Goal: Task Accomplishment & Management: Manage account settings

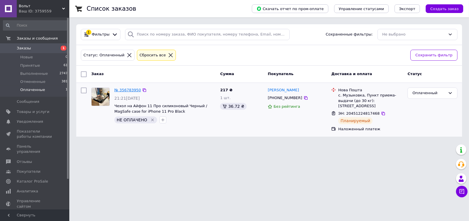
click at [126, 90] on link "№ 356783950" at bounding box center [127, 90] width 27 height 4
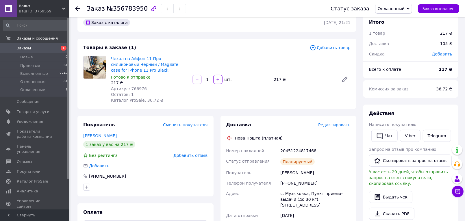
scroll to position [58, 0]
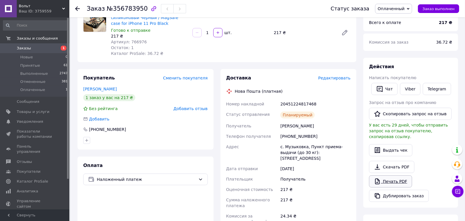
click at [390, 175] on link "Печать PDF" at bounding box center [390, 181] width 43 height 12
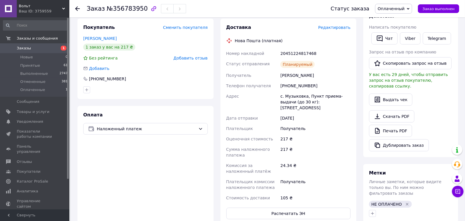
scroll to position [144, 0]
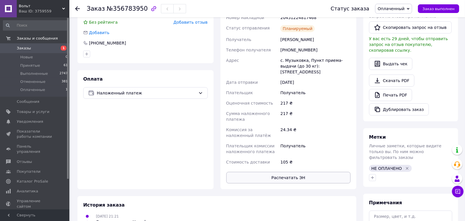
click at [285, 173] on button "Распечатать ЭН" at bounding box center [288, 178] width 125 height 12
click at [117, 9] on span "№356783950" at bounding box center [127, 8] width 41 height 7
copy h1 "Заказ №356783950"
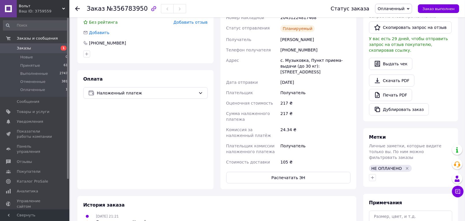
click at [110, 131] on div "Оплата Наложенный платеж" at bounding box center [145, 129] width 136 height 119
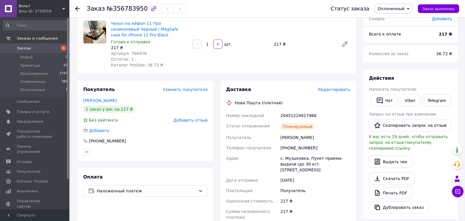
scroll to position [0, 0]
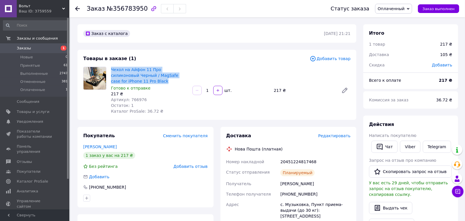
drag, startPoint x: 124, startPoint y: 81, endPoint x: 110, endPoint y: 70, distance: 17.6
click at [110, 70] on div "Чехол на Айфон 11 Про силиконовый Черный / MagSafe case for iPhone 11 Pro Black…" at bounding box center [149, 91] width 81 height 50
copy link "Чехол на Айфон 11 Про силиконовый Черный / MagSafe case for iPhone 11 Pro Black"
click at [301, 163] on div "20451224817468" at bounding box center [315, 162] width 73 height 10
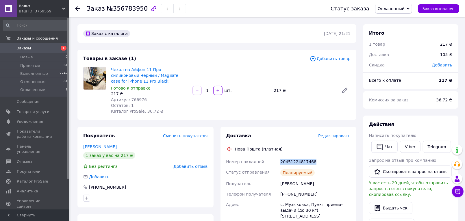
click at [301, 163] on div "20451224817468" at bounding box center [315, 162] width 73 height 10
copy div "20451224817468"
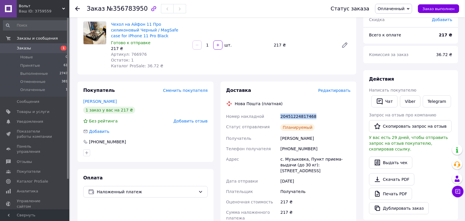
scroll to position [87, 0]
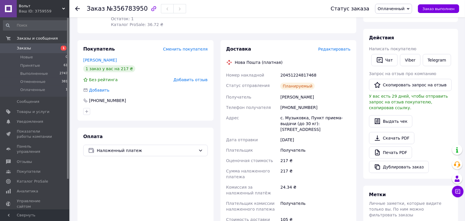
click at [453, 114] on div "Действия Написать покупателю   Чат Viber Telegram Запрос на отзыв про компанию …" at bounding box center [410, 104] width 95 height 150
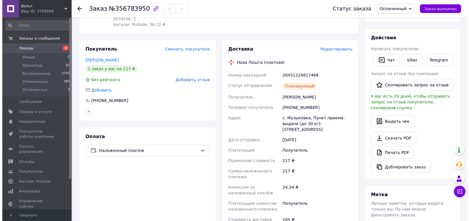
scroll to position [0, 0]
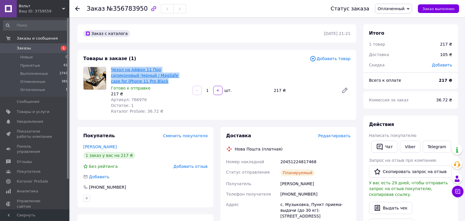
drag, startPoint x: 120, startPoint y: 79, endPoint x: 111, endPoint y: 71, distance: 11.5
click at [111, 71] on span "Чехол на Айфон 11 Про силиконовый Черный / MagSafe case for iPhone 11 Pro Black" at bounding box center [149, 75] width 77 height 17
copy link "Чехол на Айфон 11 Про силиконовый Черный / MagSafe case for iPhone 11 Pro Black"
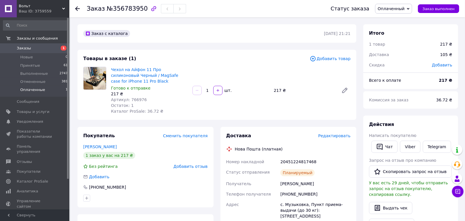
click at [27, 90] on span "Оплаченные" at bounding box center [32, 89] width 25 height 5
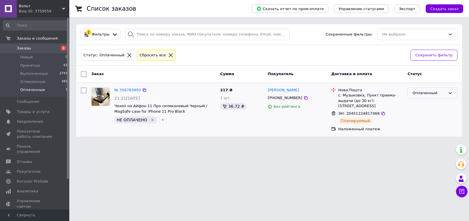
click at [447, 93] on div "Оплаченный" at bounding box center [433, 93] width 50 height 11
click at [431, 113] on li "Выполнен" at bounding box center [432, 115] width 49 height 11
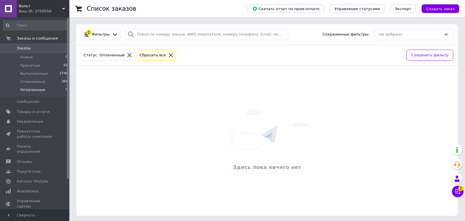
click at [38, 91] on span "Оплаченные" at bounding box center [32, 89] width 25 height 5
